Goal: Transaction & Acquisition: Subscribe to service/newsletter

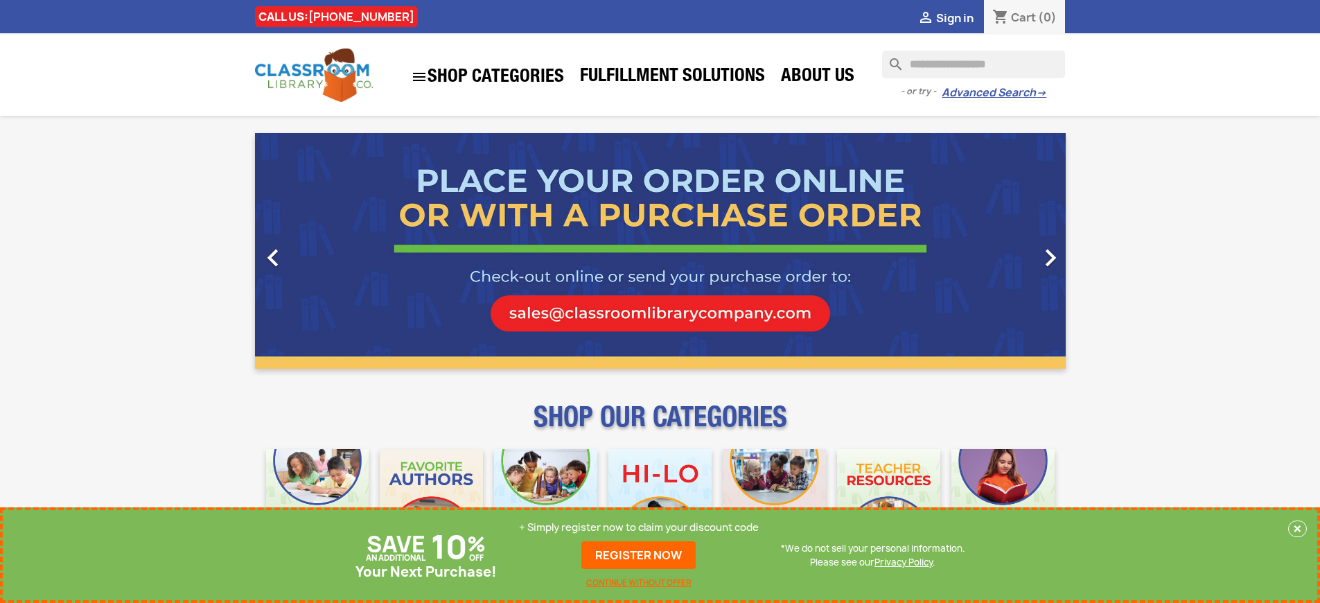
click at [639, 527] on p "+ Simply register now to claim your discount code" at bounding box center [639, 527] width 240 height 14
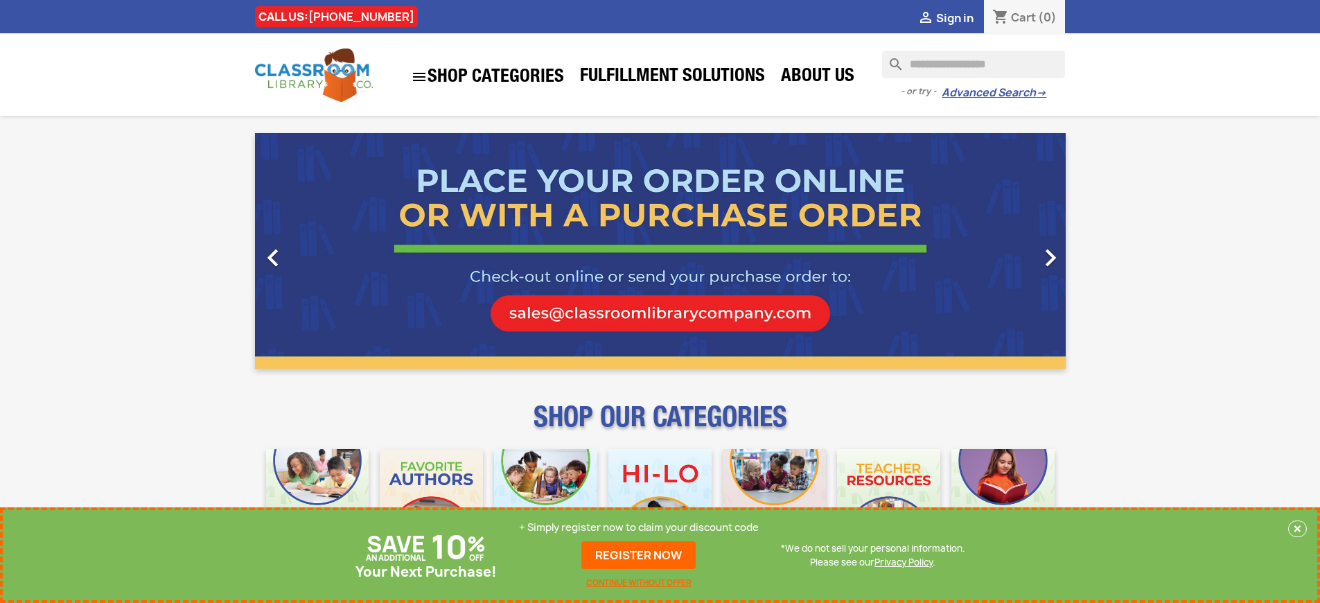
click at [639, 527] on p "+ Simply register now to claim your discount code" at bounding box center [639, 527] width 240 height 14
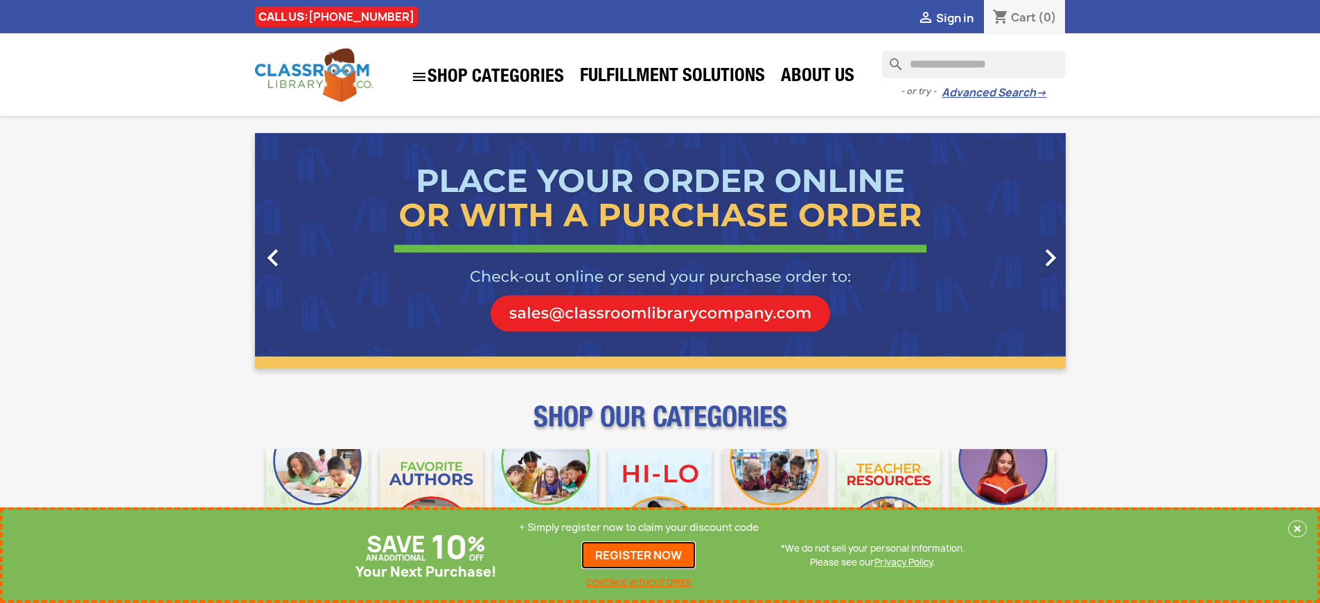
click at [639, 555] on link "REGISTER NOW" at bounding box center [638, 555] width 114 height 28
click at [639, 527] on p "+ Simply register now to claim your discount code" at bounding box center [639, 527] width 240 height 14
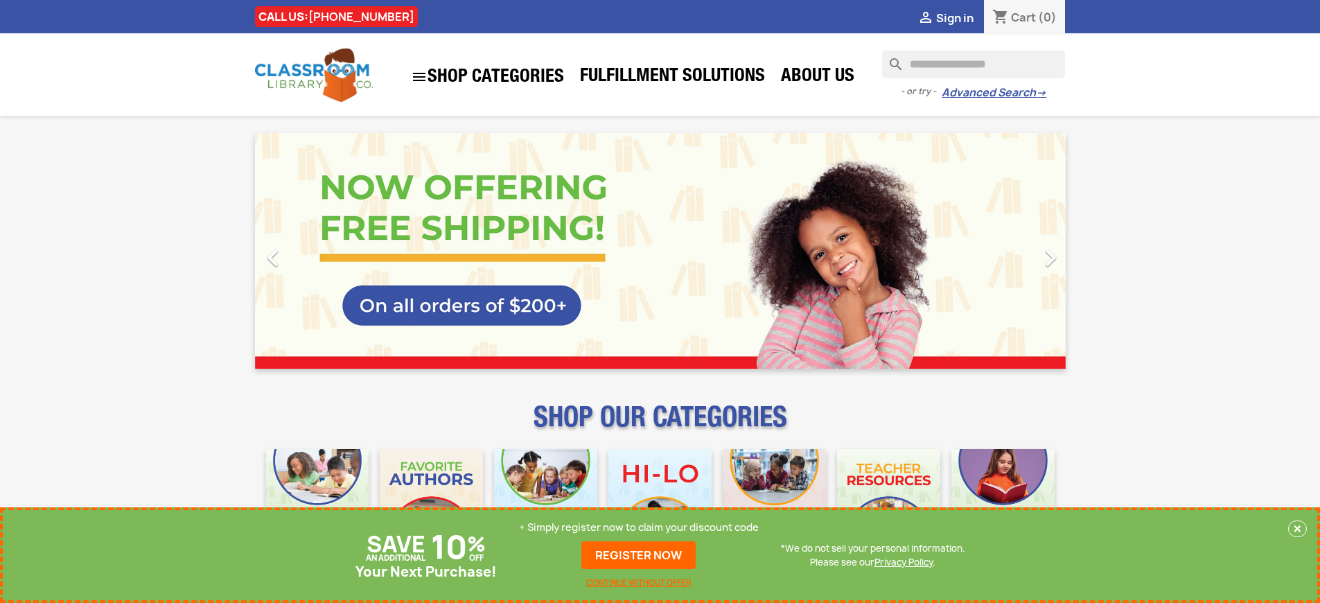
click at [639, 527] on p "+ Simply register now to claim your discount code" at bounding box center [639, 527] width 240 height 14
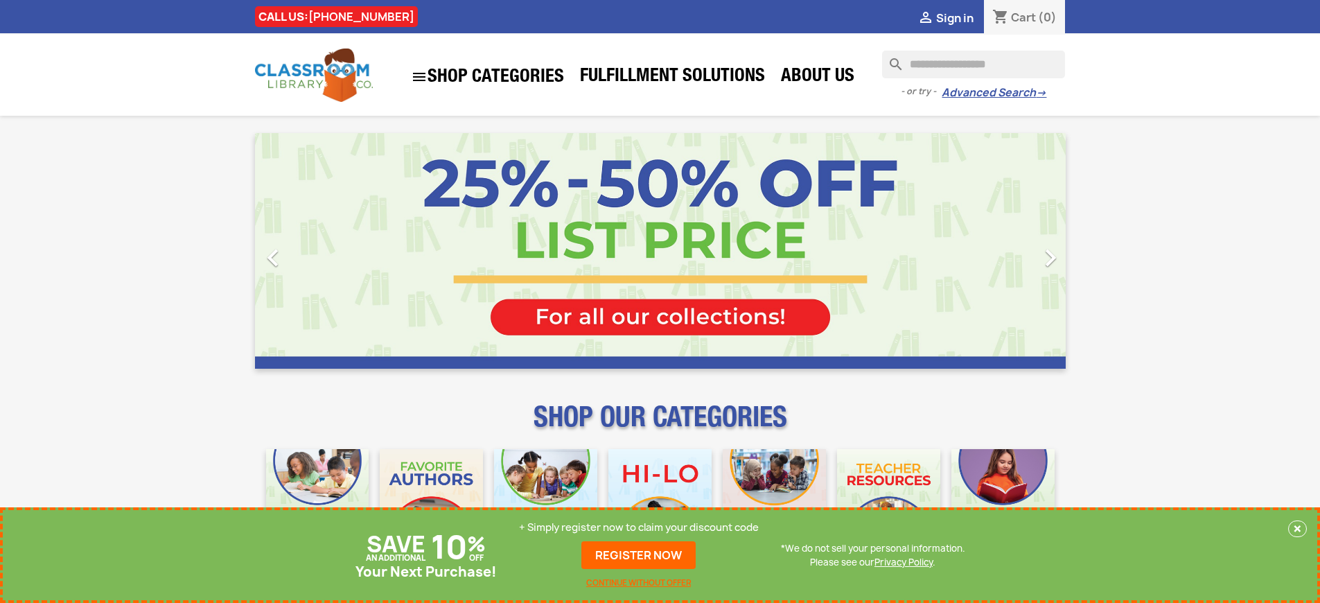
click at [639, 527] on p "+ Simply register now to claim your discount code" at bounding box center [639, 527] width 240 height 14
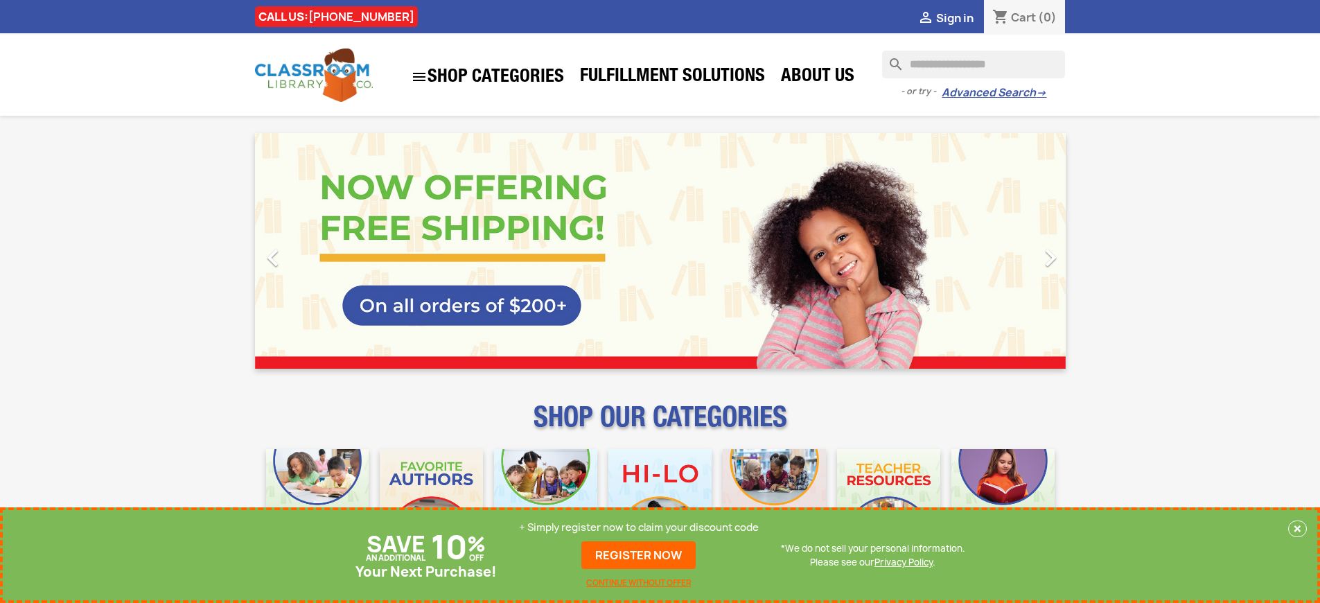
click at [639, 527] on p "+ Simply register now to claim your discount code" at bounding box center [639, 527] width 240 height 14
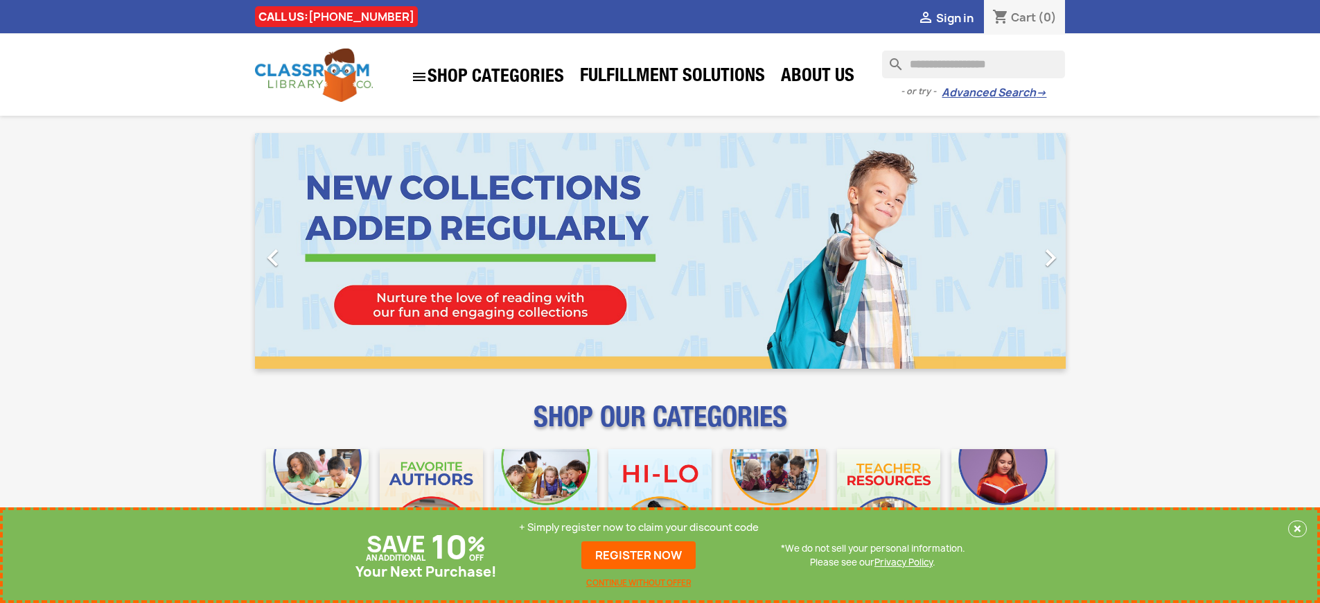
click at [639, 527] on p "+ Simply register now to claim your discount code" at bounding box center [639, 527] width 240 height 14
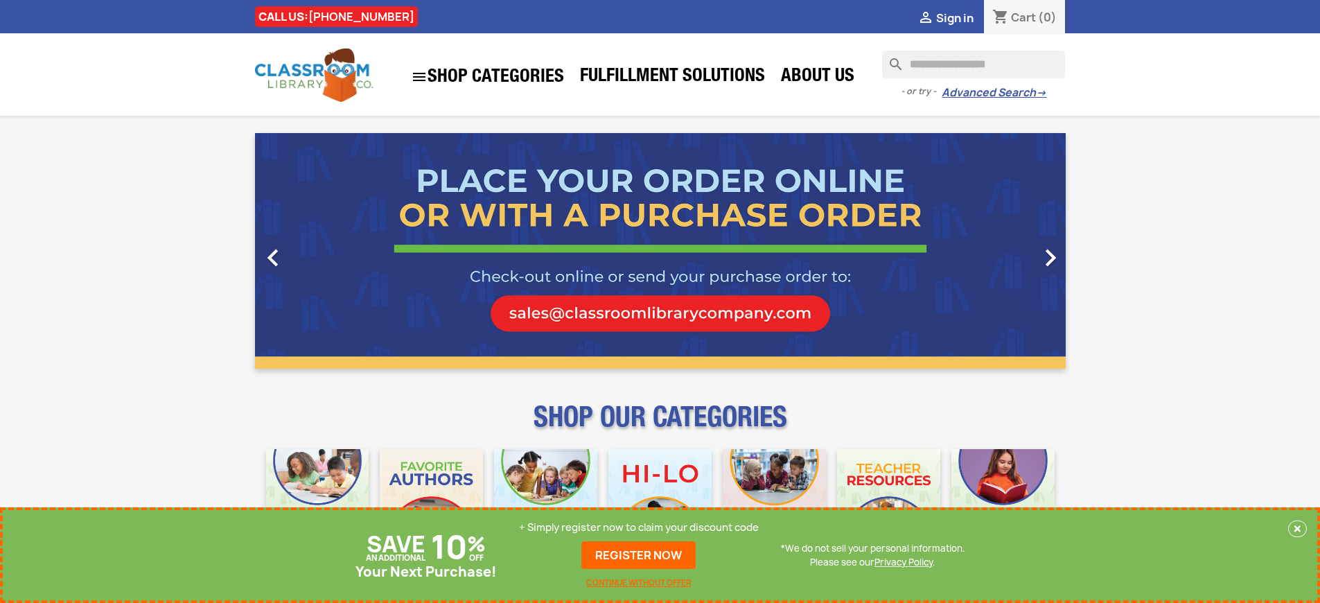
click at [639, 527] on p "+ Simply register now to claim your discount code" at bounding box center [639, 527] width 240 height 14
